Goal: Navigation & Orientation: Find specific page/section

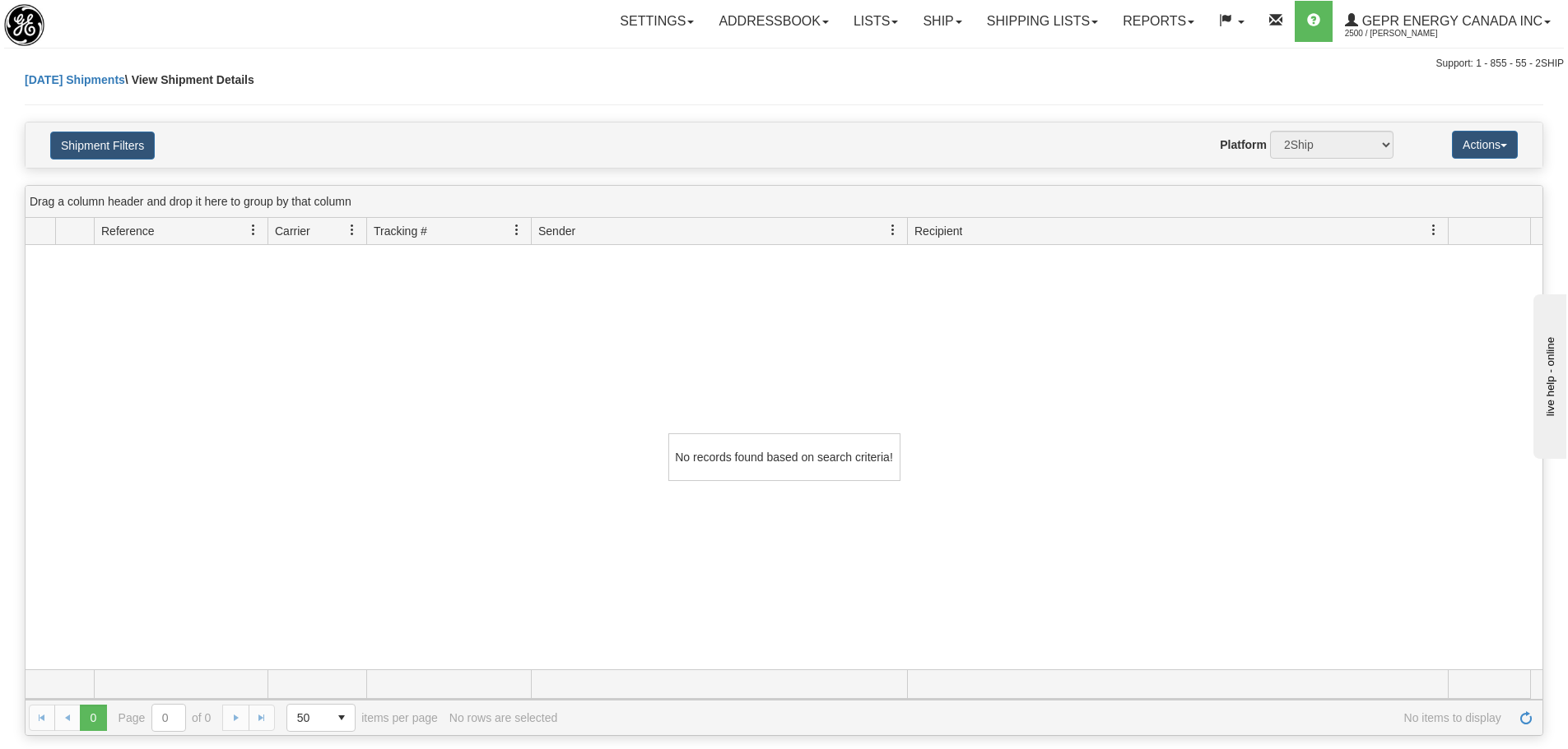
click at [317, 52] on div "Toggle navigation Settings Shipping Preferences Fields Preferences New" at bounding box center [784, 36] width 1568 height 71
